Goal: Information Seeking & Learning: Learn about a topic

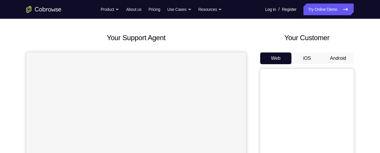
scroll to position [34, 0]
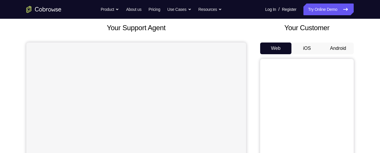
click at [343, 46] on button "Android" at bounding box center [337, 48] width 31 height 12
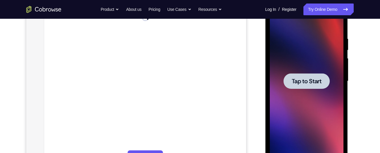
scroll to position [0, 0]
click at [316, 109] on div at bounding box center [307, 81] width 74 height 164
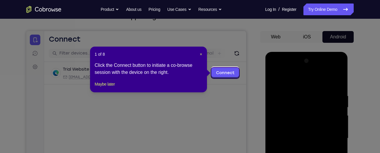
scroll to position [60, 0]
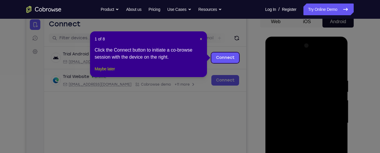
click at [115, 74] on div "1 of 8 × Click the Connect button to initiate a co-browse session with the devi…" at bounding box center [148, 54] width 117 height 46
click at [115, 72] on button "Maybe later" at bounding box center [105, 68] width 20 height 7
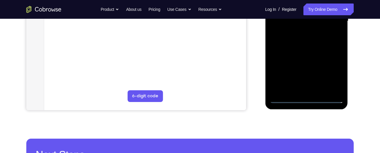
scroll to position [163, 0]
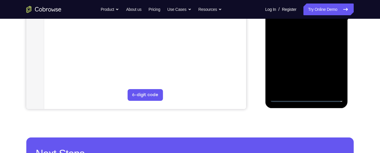
click at [306, 97] on div at bounding box center [307, 20] width 74 height 164
click at [306, 96] on div at bounding box center [307, 20] width 74 height 164
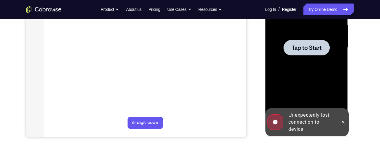
scroll to position [135, 0]
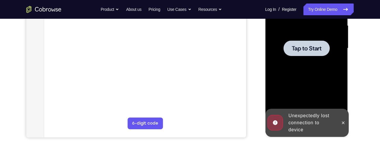
click at [310, 49] on span "Tap to Start" at bounding box center [306, 48] width 30 height 6
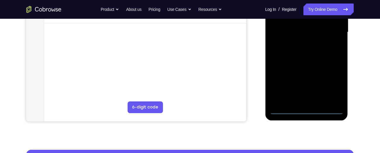
scroll to position [152, 0]
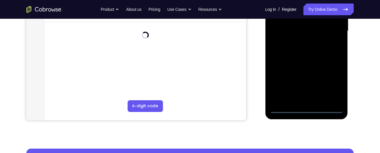
click at [306, 107] on div at bounding box center [307, 31] width 74 height 164
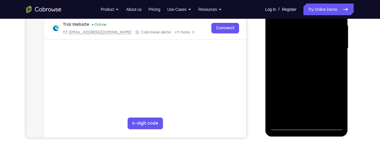
scroll to position [134, 0]
click at [332, 100] on div at bounding box center [307, 49] width 74 height 164
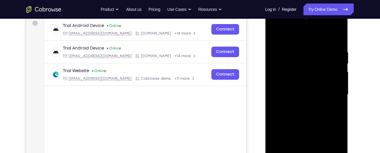
scroll to position [88, 0]
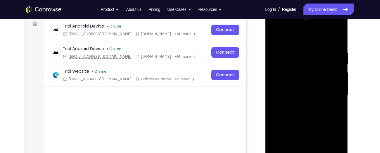
click at [275, 25] on div at bounding box center [307, 95] width 74 height 164
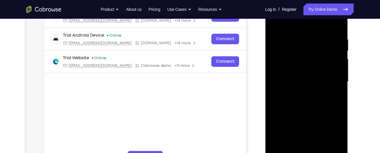
scroll to position [102, 0]
click at [332, 79] on div at bounding box center [307, 81] width 74 height 164
click at [300, 92] on div at bounding box center [307, 81] width 74 height 164
click at [291, 77] on div at bounding box center [307, 81] width 74 height 164
click at [275, 58] on div at bounding box center [307, 81] width 74 height 164
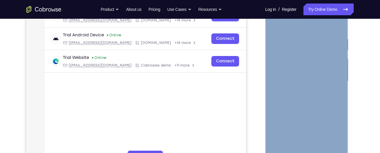
click at [334, 56] on div at bounding box center [307, 81] width 74 height 164
click at [289, 69] on div at bounding box center [307, 81] width 74 height 164
click at [292, 80] on div at bounding box center [307, 81] width 74 height 164
click at [297, 99] on div at bounding box center [307, 81] width 74 height 164
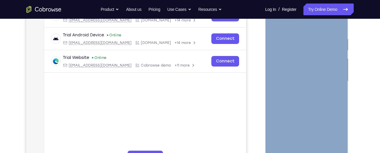
click at [304, 109] on div at bounding box center [307, 81] width 74 height 164
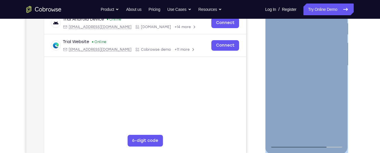
scroll to position [118, 0]
click at [321, 133] on div at bounding box center [307, 65] width 74 height 164
click at [321, 134] on div at bounding box center [307, 65] width 74 height 164
click at [302, 82] on div at bounding box center [307, 65] width 74 height 164
click at [333, 74] on div at bounding box center [307, 65] width 74 height 164
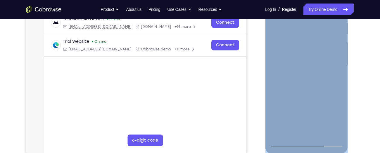
click at [310, 58] on div at bounding box center [307, 65] width 74 height 164
click at [336, 79] on div at bounding box center [307, 65] width 74 height 164
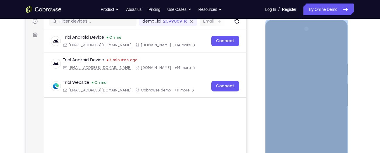
scroll to position [77, 0]
click at [335, 121] on div at bounding box center [307, 107] width 74 height 164
click at [334, 121] on div at bounding box center [307, 107] width 74 height 164
click at [273, 46] on div at bounding box center [307, 107] width 74 height 164
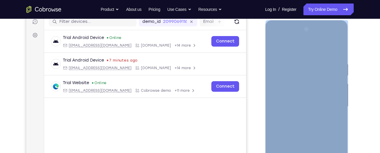
click at [317, 61] on div at bounding box center [307, 107] width 74 height 164
click at [336, 51] on div at bounding box center [307, 107] width 74 height 164
click at [300, 61] on div at bounding box center [307, 107] width 74 height 164
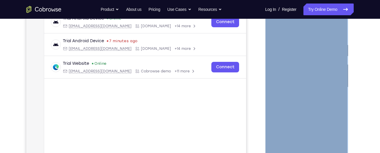
scroll to position [96, 0]
click at [336, 30] on div at bounding box center [307, 87] width 74 height 164
click at [333, 41] on div at bounding box center [307, 87] width 74 height 164
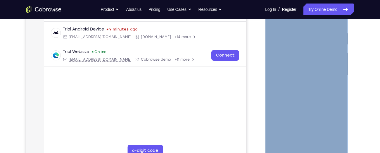
scroll to position [107, 0]
